Goal: Browse casually: Explore the website without a specific task or goal

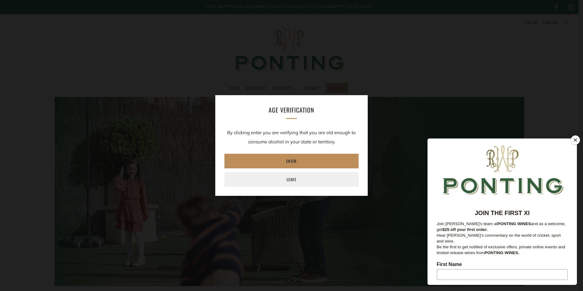
click at [298, 161] on link "Enter" at bounding box center [291, 161] width 134 height 15
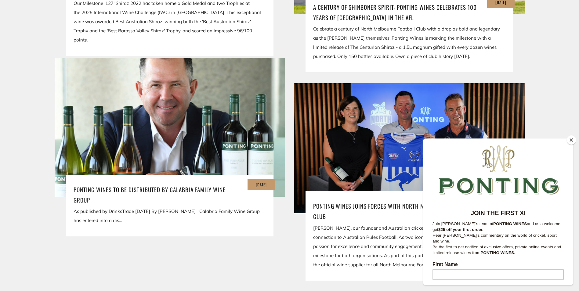
scroll to position [1281, 0]
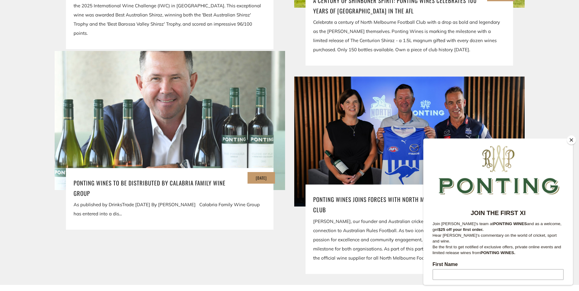
click at [174, 132] on img at bounding box center [169, 120] width 276 height 167
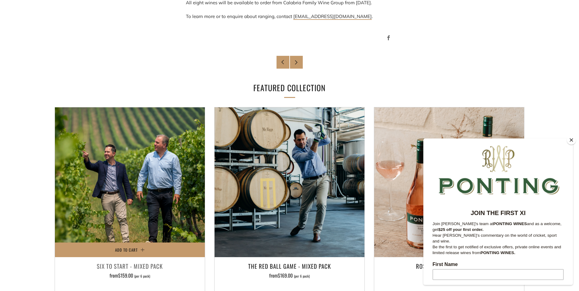
scroll to position [762, 0]
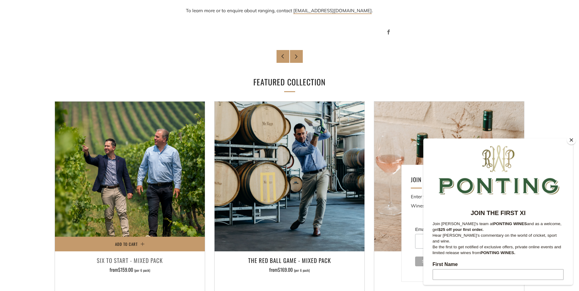
click at [134, 192] on img at bounding box center [130, 177] width 150 height 150
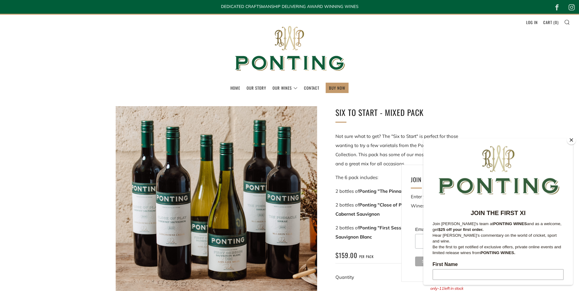
click at [572, 137] on button "Close" at bounding box center [570, 139] width 9 height 9
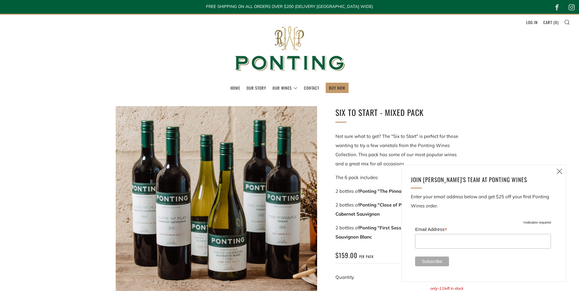
click at [559, 169] on icon at bounding box center [558, 171] width 7 height 8
